Goal: Transaction & Acquisition: Purchase product/service

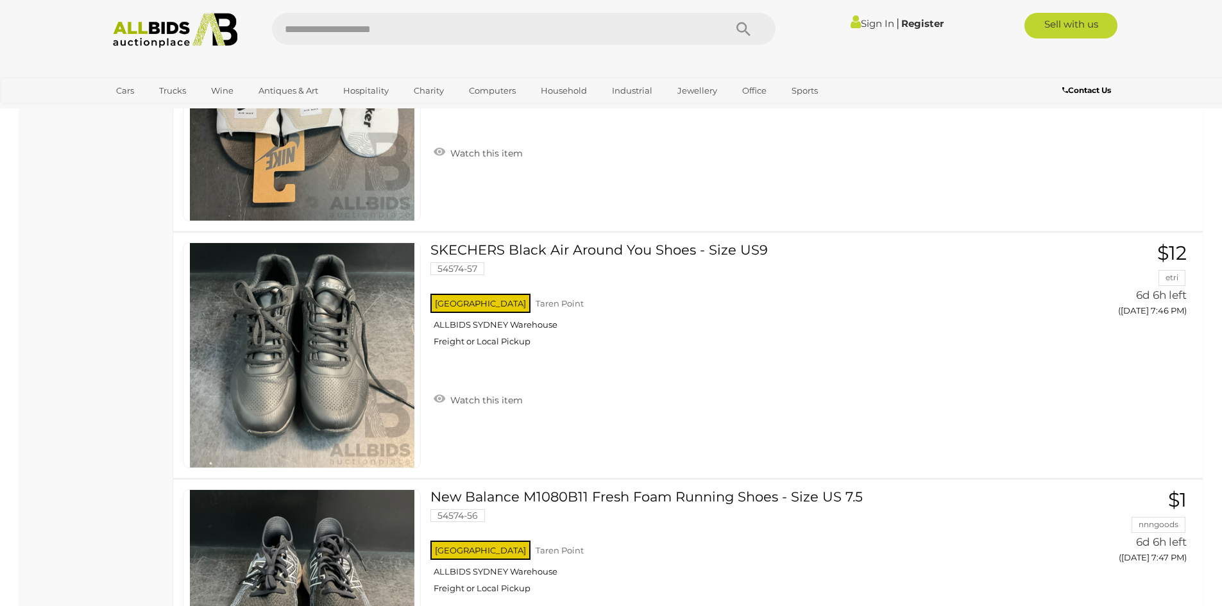
scroll to position [11871, 0]
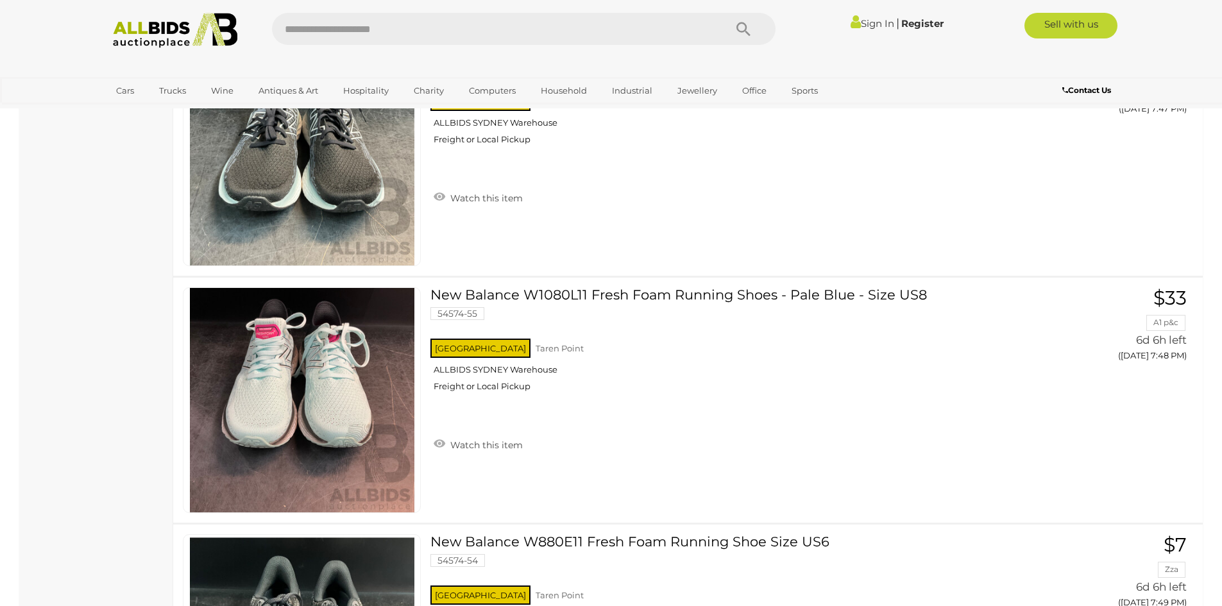
click at [475, 40] on input "text" at bounding box center [492, 29] width 440 height 32
type input "*******"
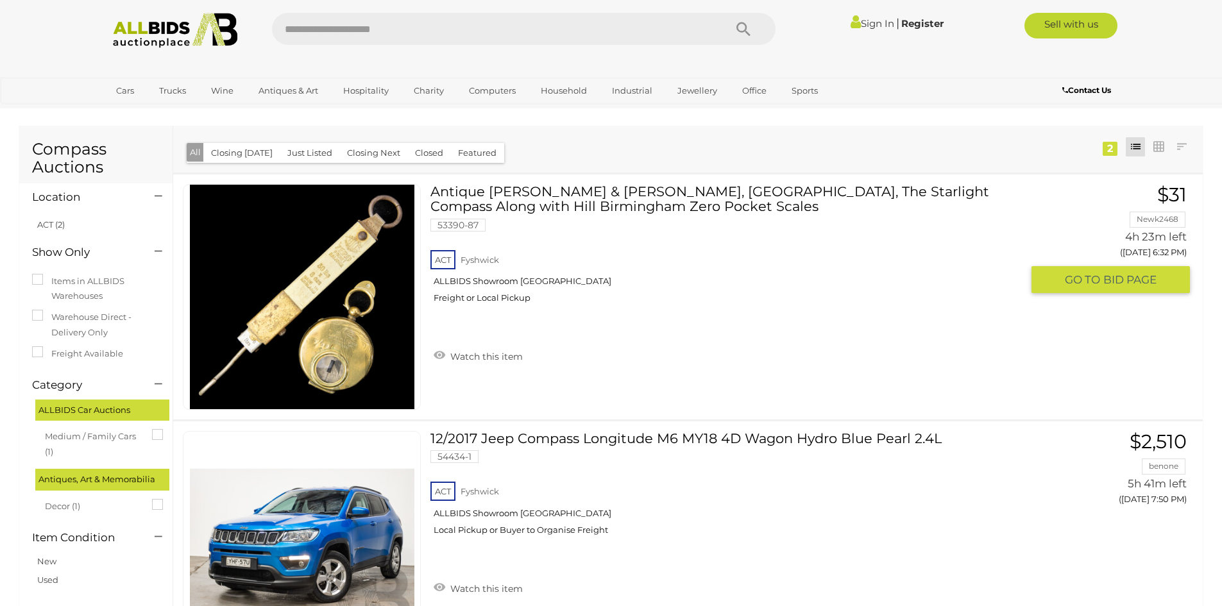
click at [350, 300] on img at bounding box center [302, 297] width 225 height 225
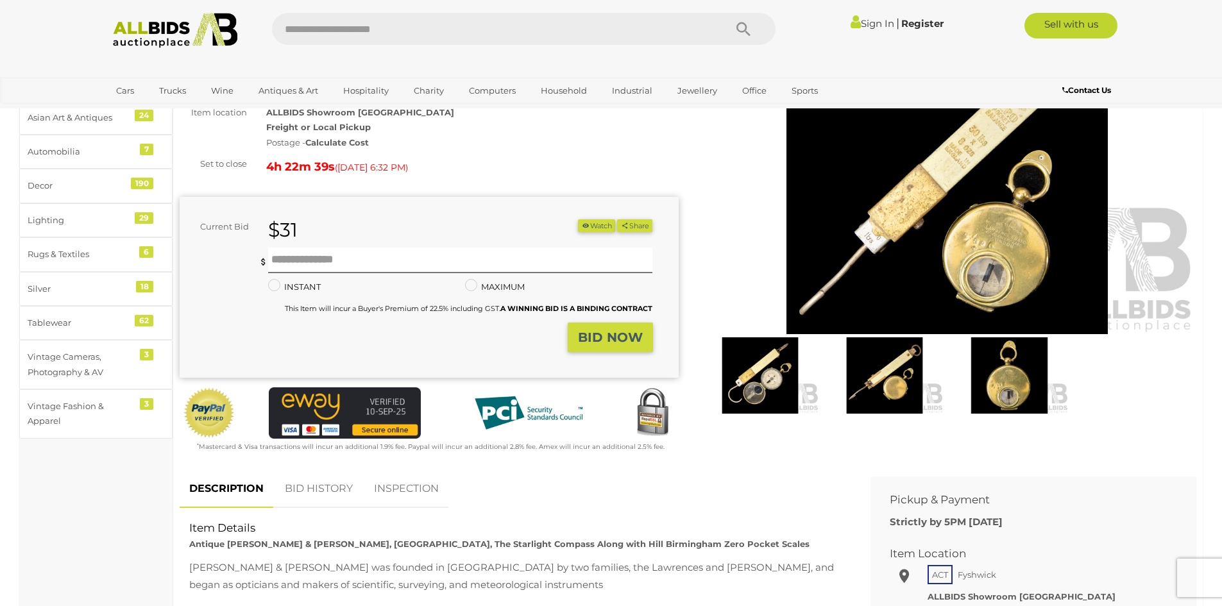
scroll to position [192, 0]
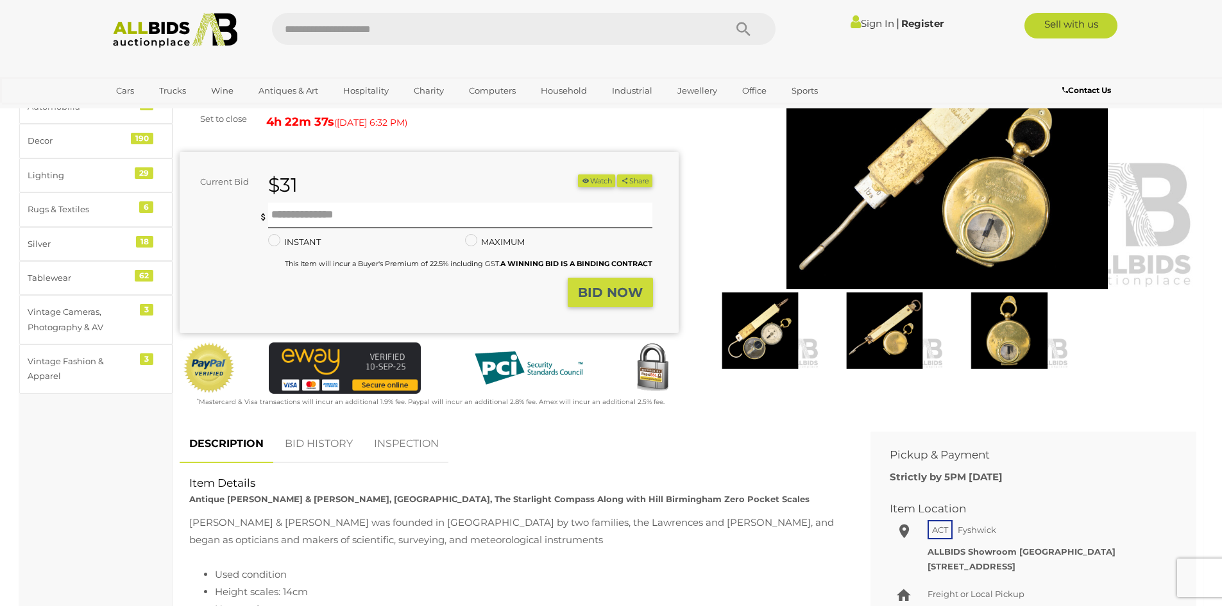
click at [1005, 352] on img at bounding box center [1009, 331] width 118 height 76
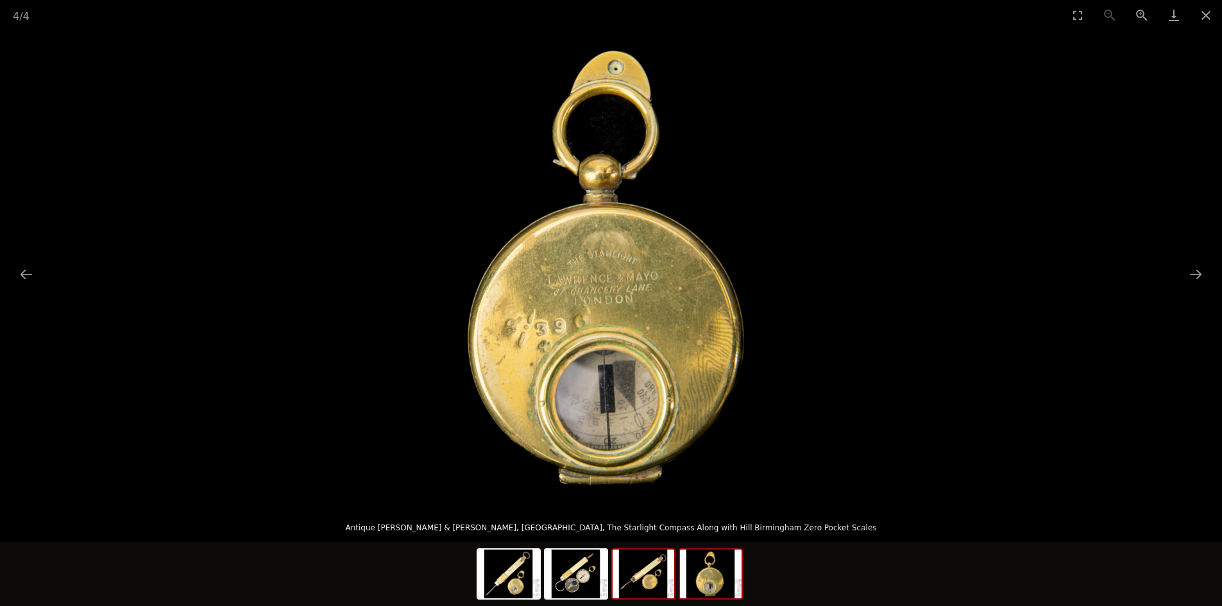
click at [652, 581] on img at bounding box center [644, 574] width 62 height 49
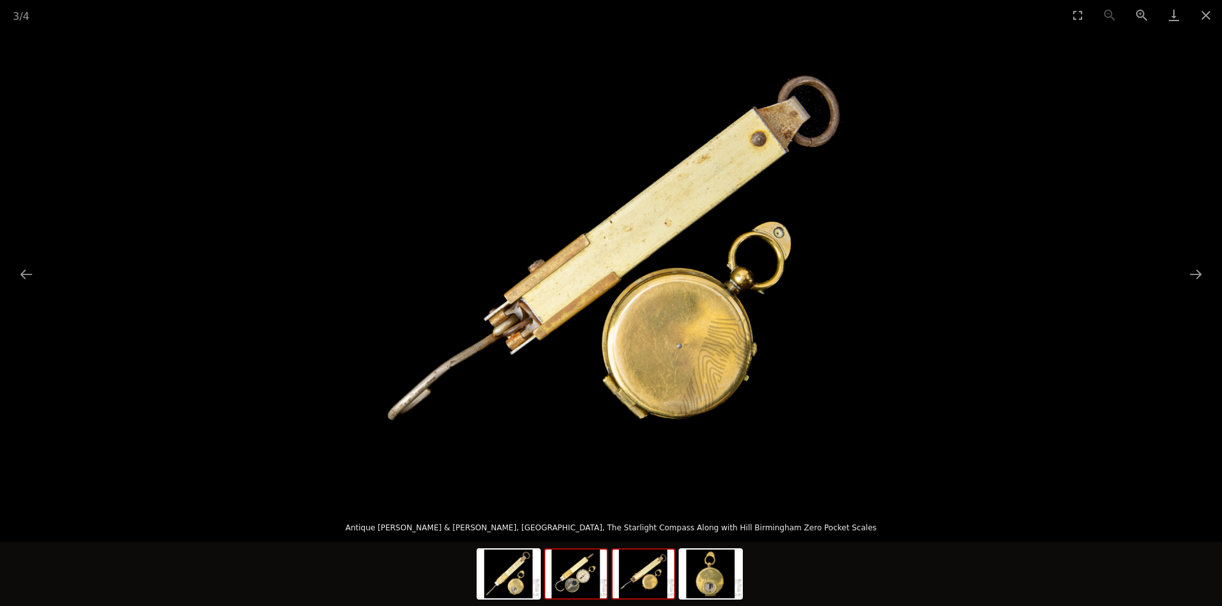
click at [575, 578] on img at bounding box center [576, 574] width 62 height 49
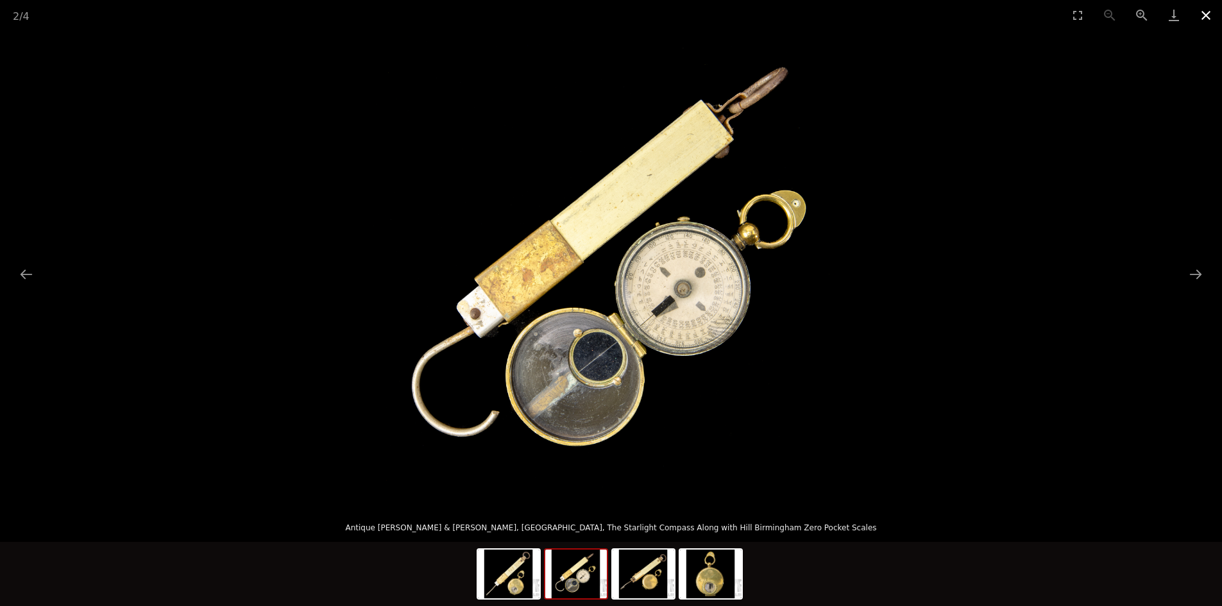
click at [1202, 8] on button "Close gallery" at bounding box center [1206, 15] width 32 height 30
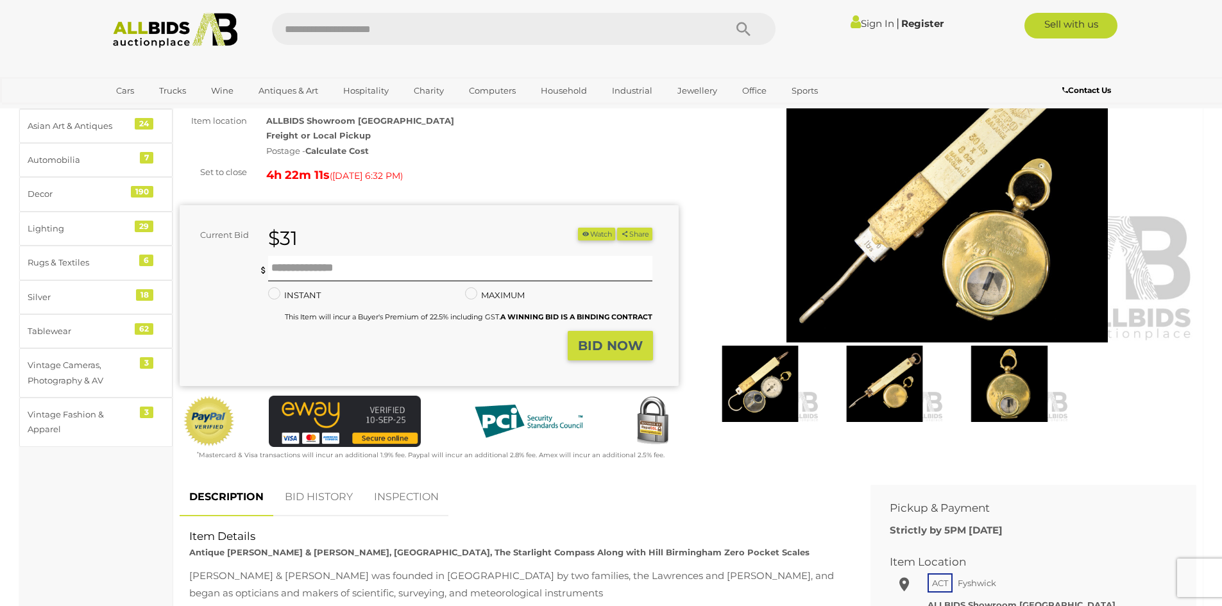
scroll to position [64, 0]
